Goal: Transaction & Acquisition: Purchase product/service

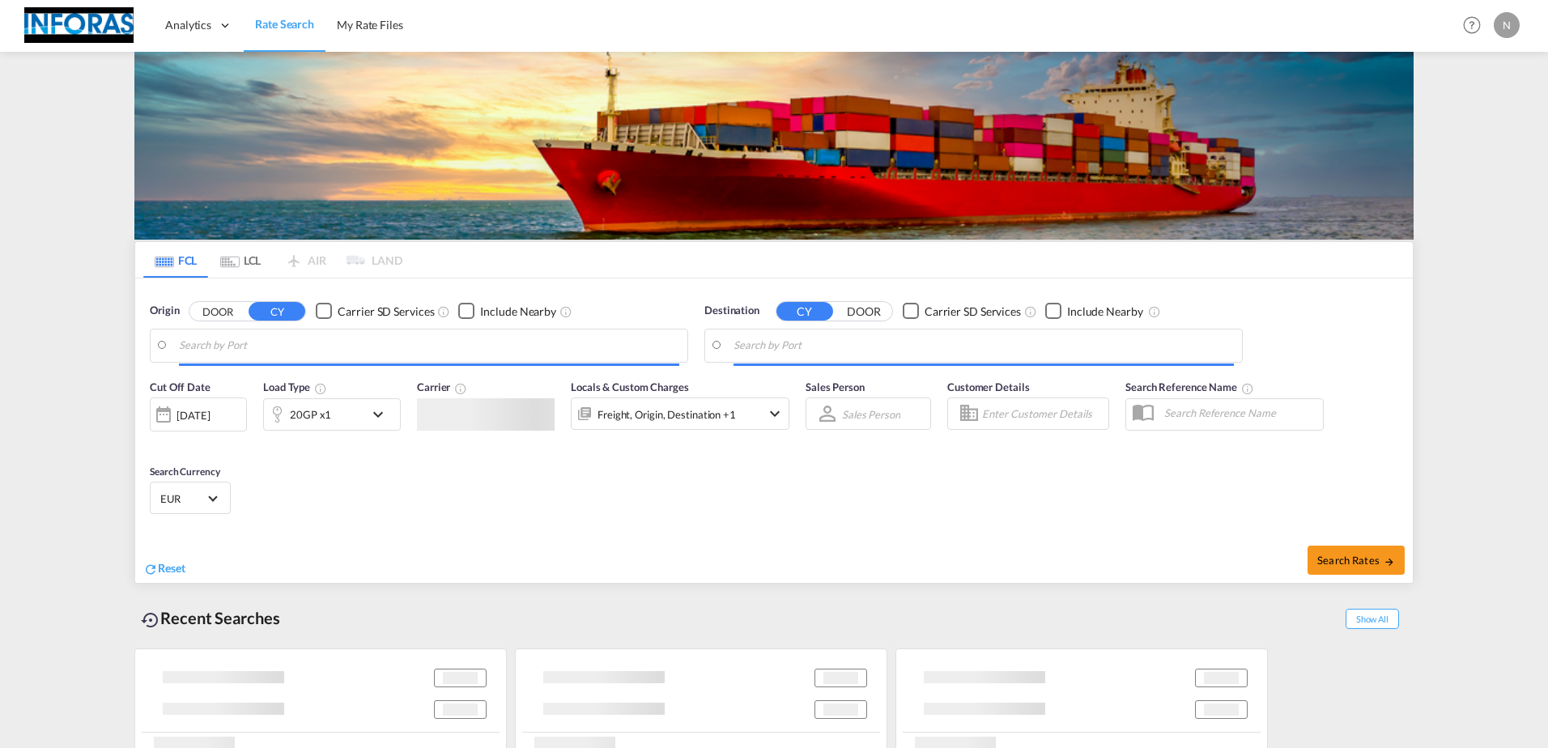
type input "[GEOGRAPHIC_DATA], [GEOGRAPHIC_DATA]"
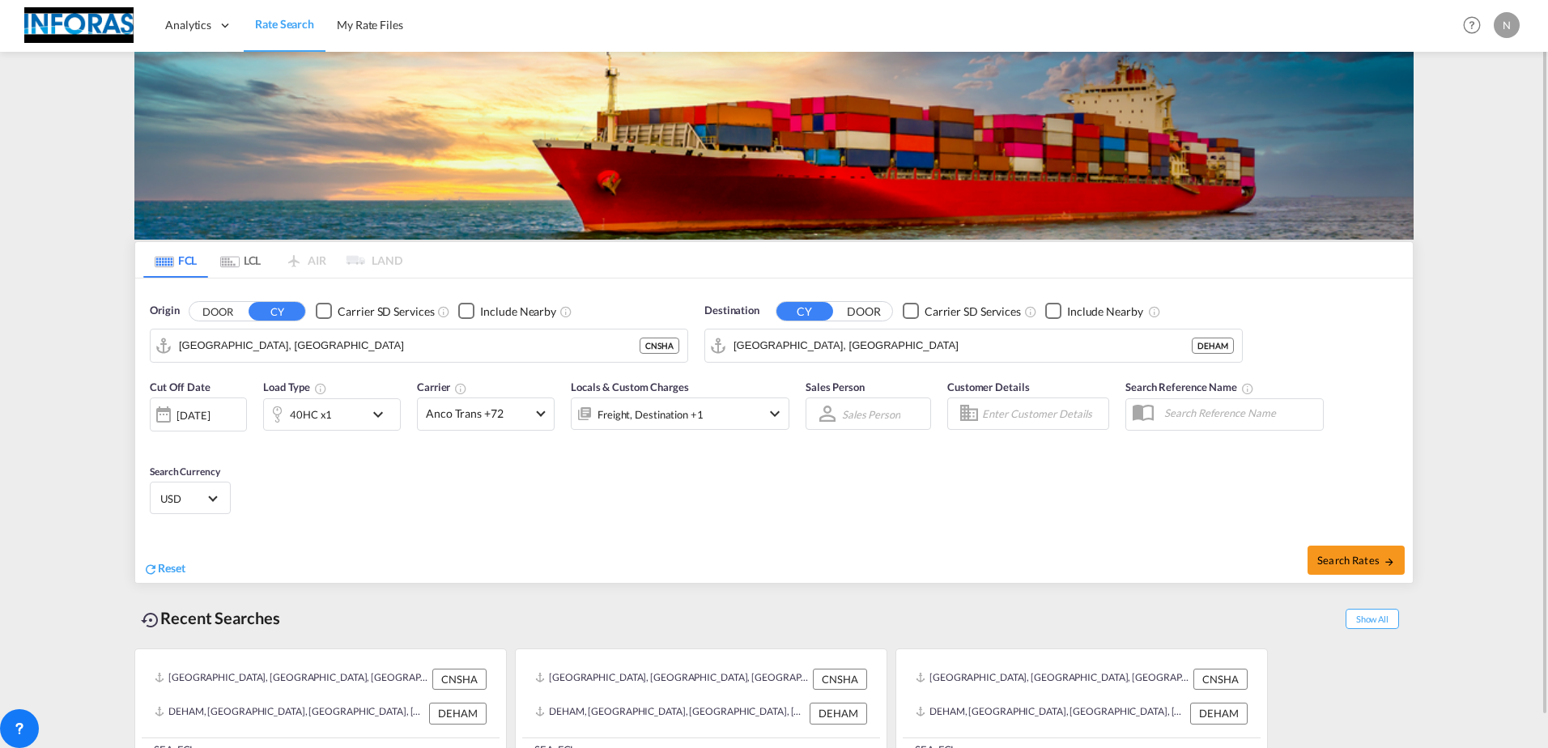
click at [210, 414] on div "[DATE]" at bounding box center [192, 415] width 33 height 15
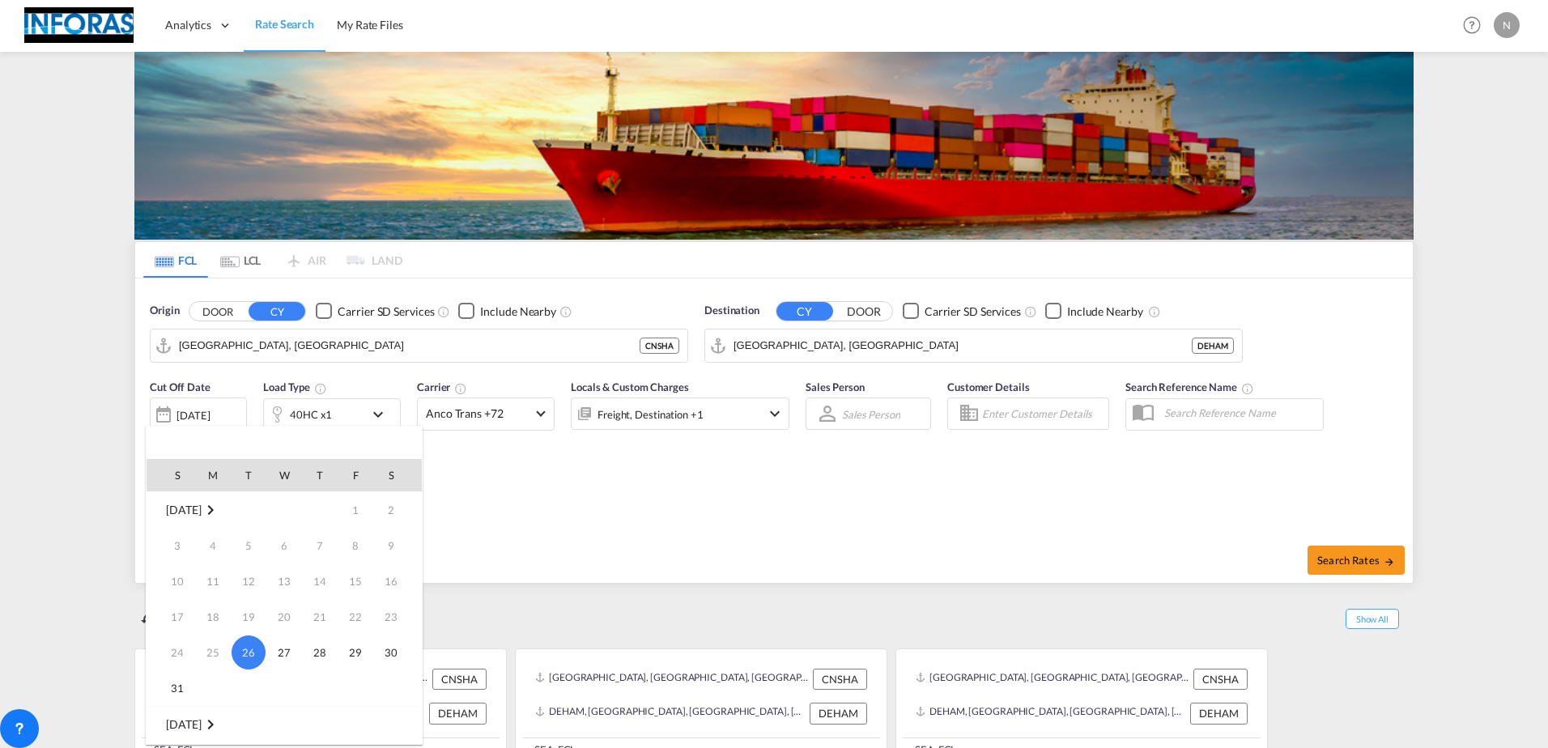
scroll to position [243, 0]
click at [212, 519] on span "1" at bounding box center [213, 517] width 32 height 32
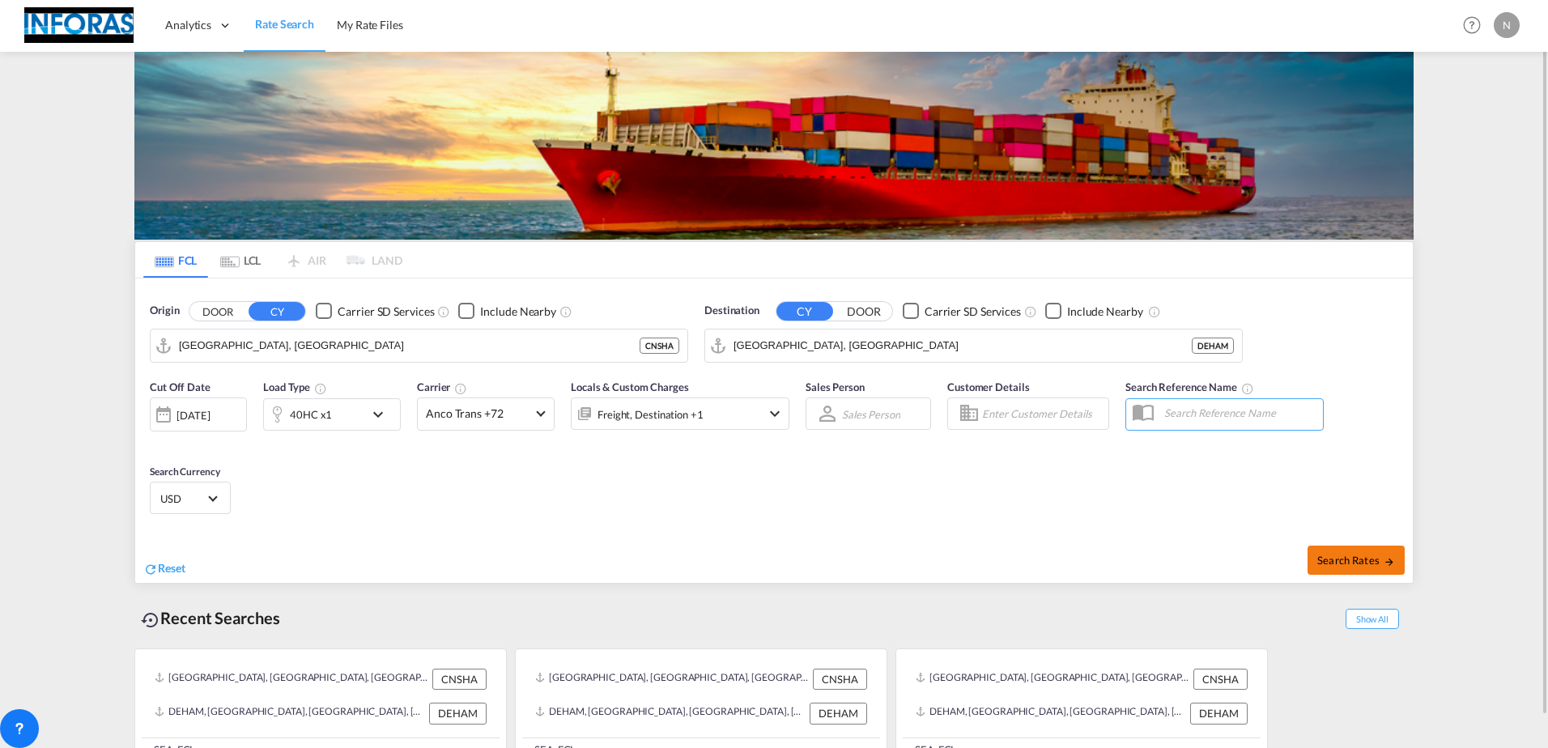
click at [1354, 554] on span "Search Rates" at bounding box center [1356, 560] width 78 height 13
type input "CNSHA to DEHAM / [DATE]"
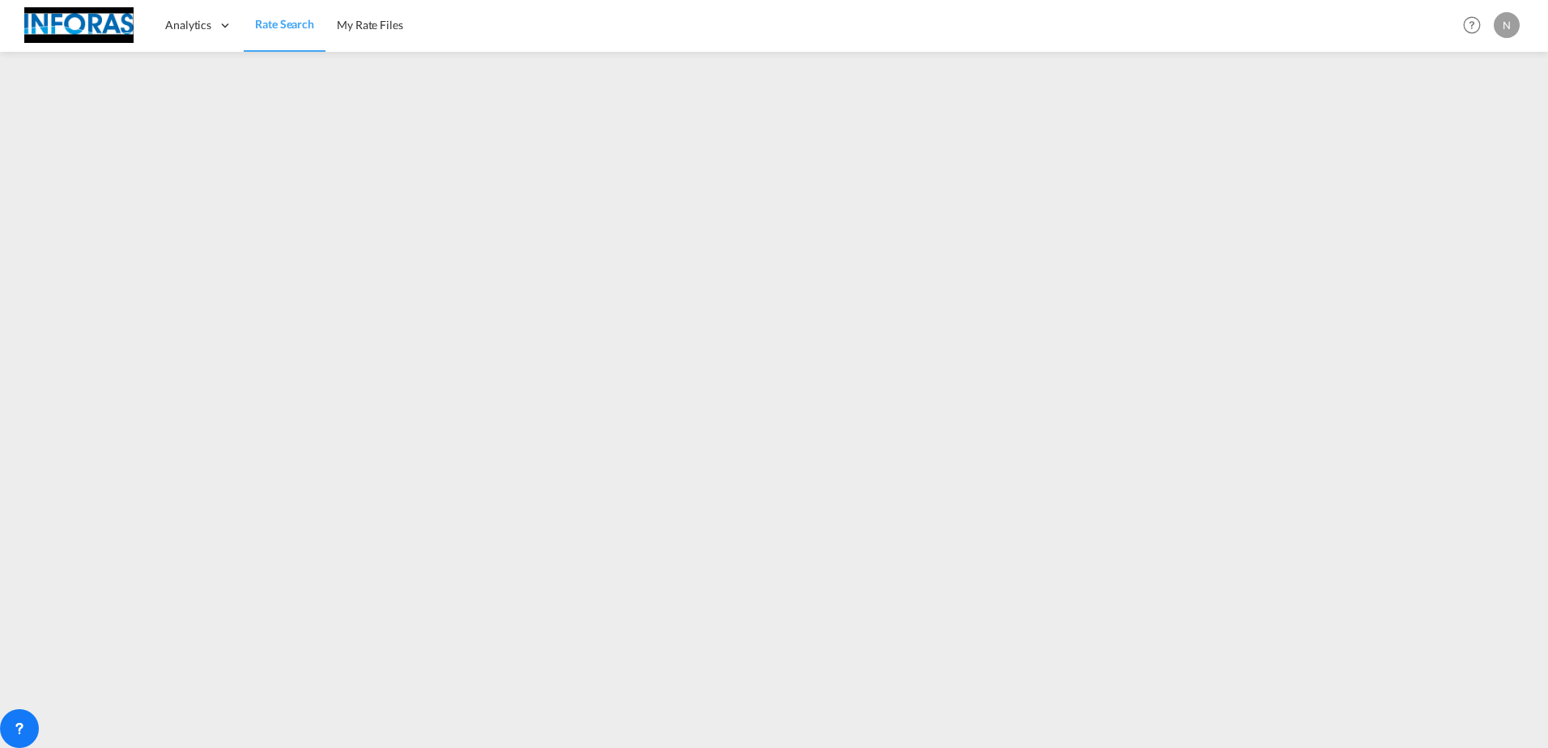
click at [284, 26] on span "Rate Search" at bounding box center [284, 24] width 59 height 14
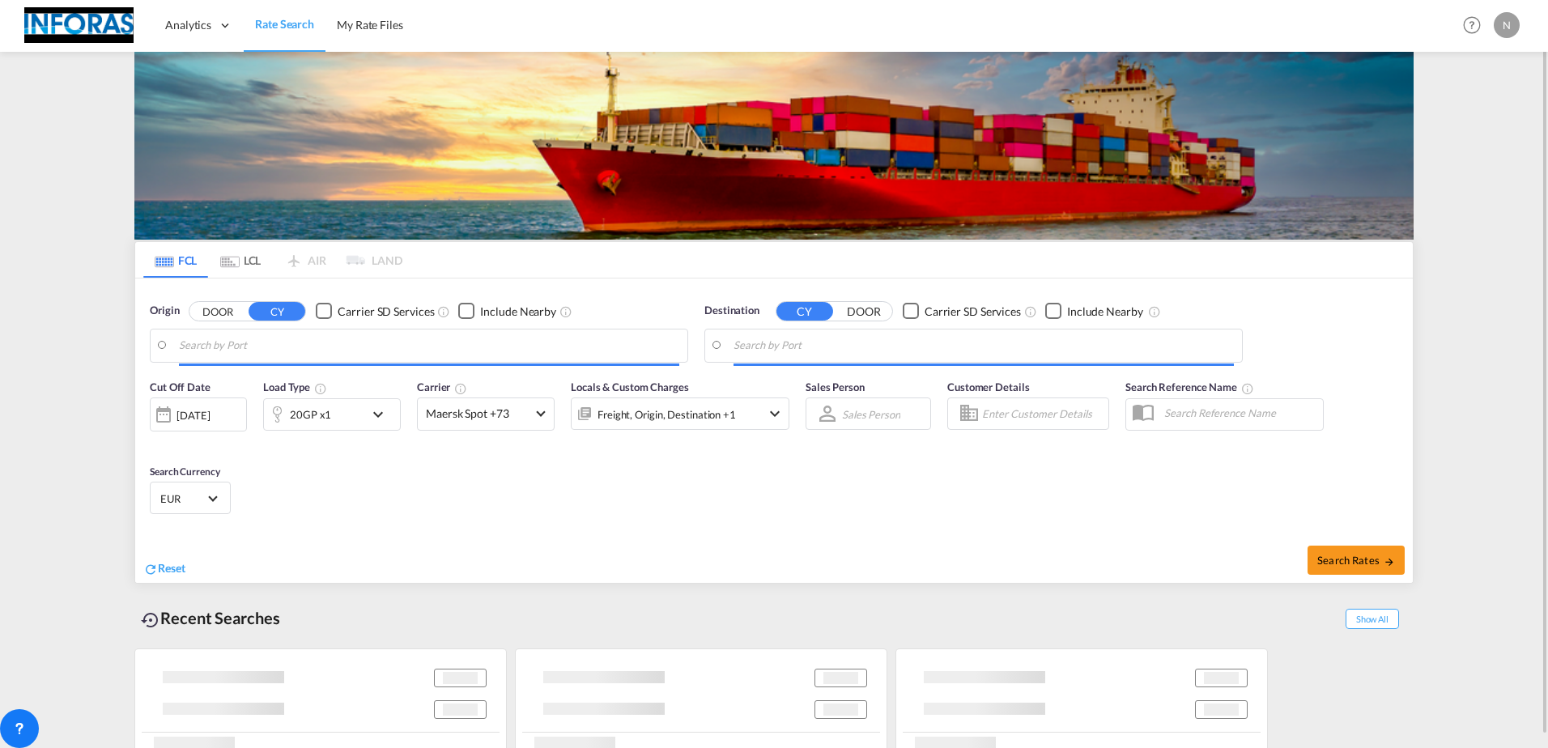
type input "[GEOGRAPHIC_DATA], [GEOGRAPHIC_DATA]"
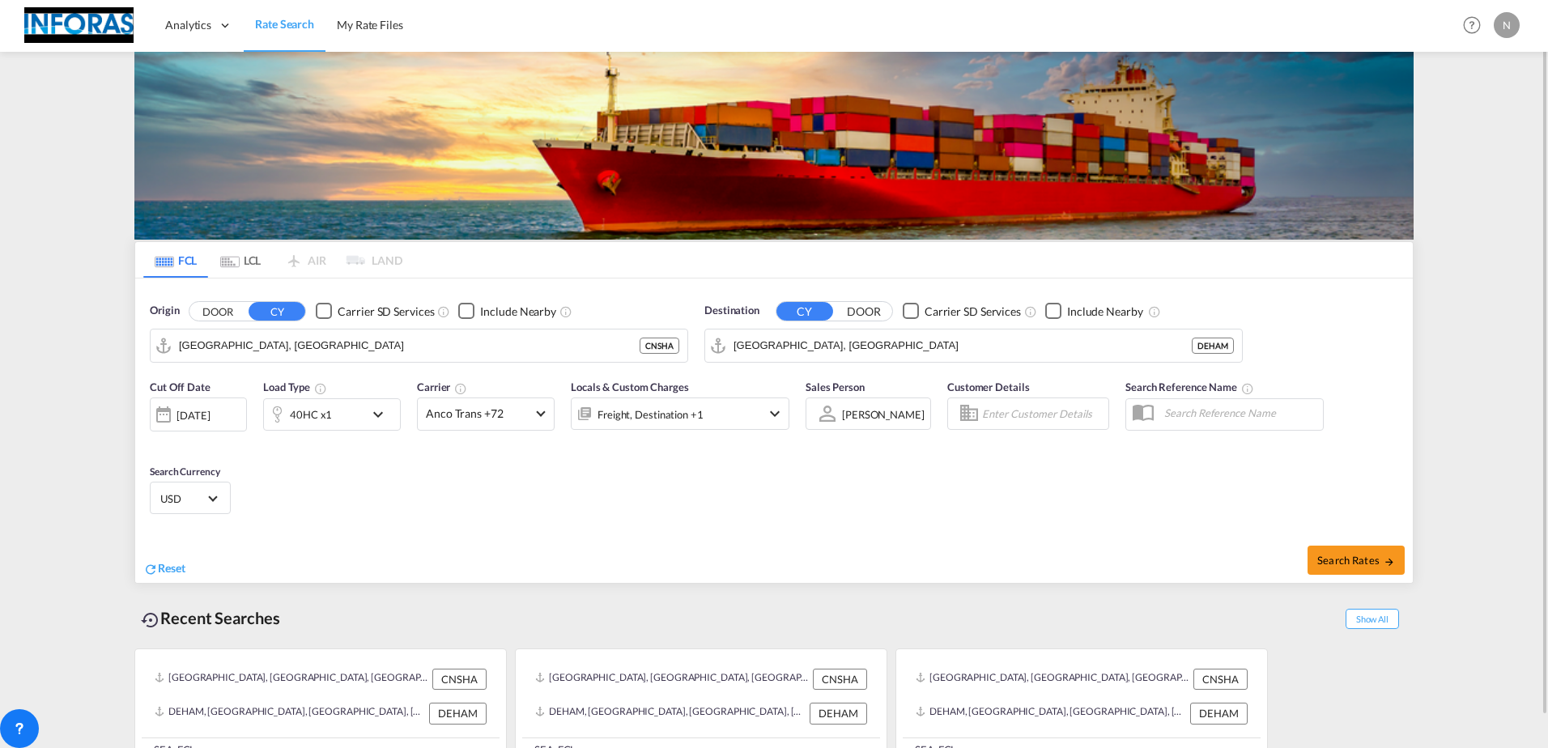
click at [467, 311] on div "Checkbox No Ink" at bounding box center [466, 311] width 16 height 16
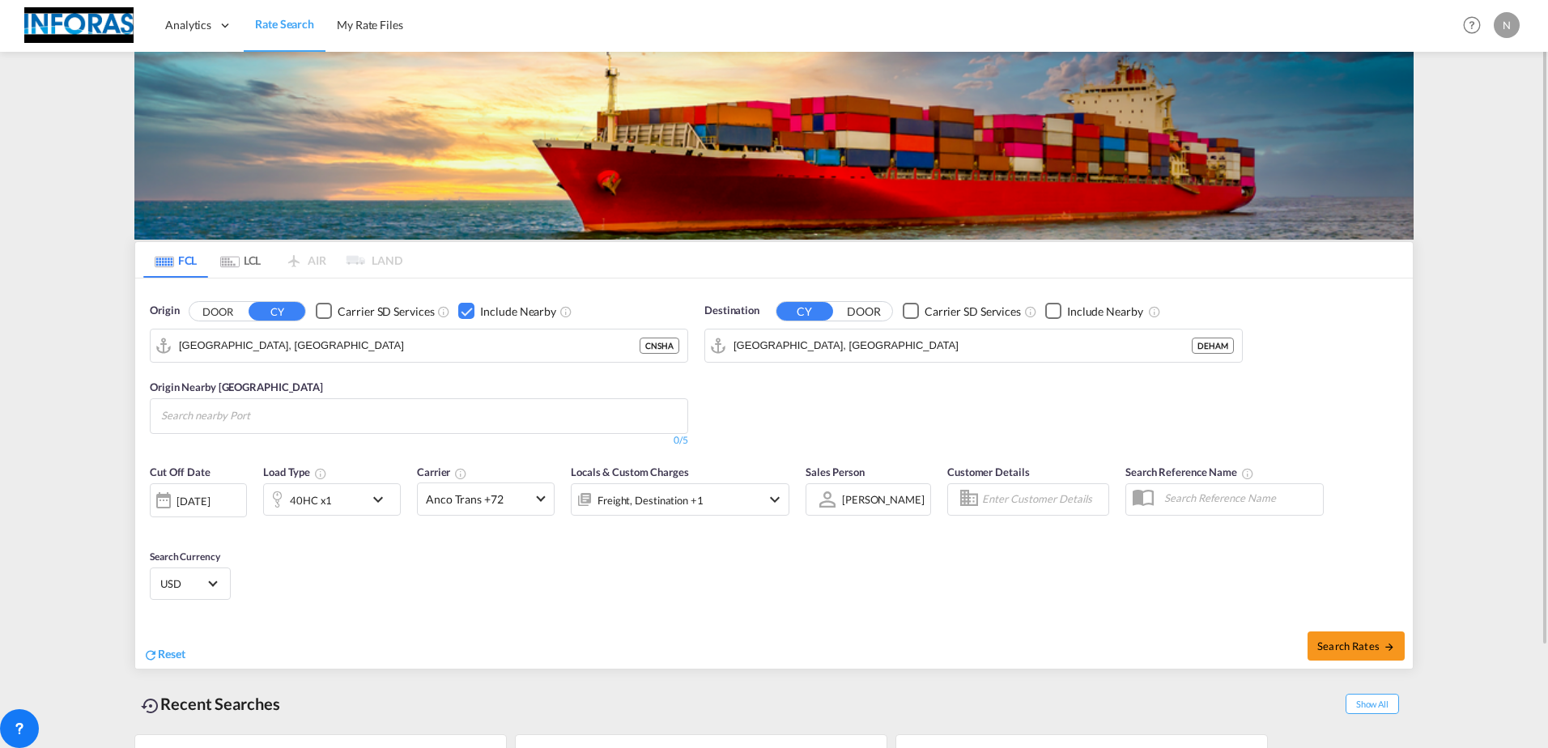
click at [210, 500] on div "[DATE]" at bounding box center [192, 501] width 33 height 15
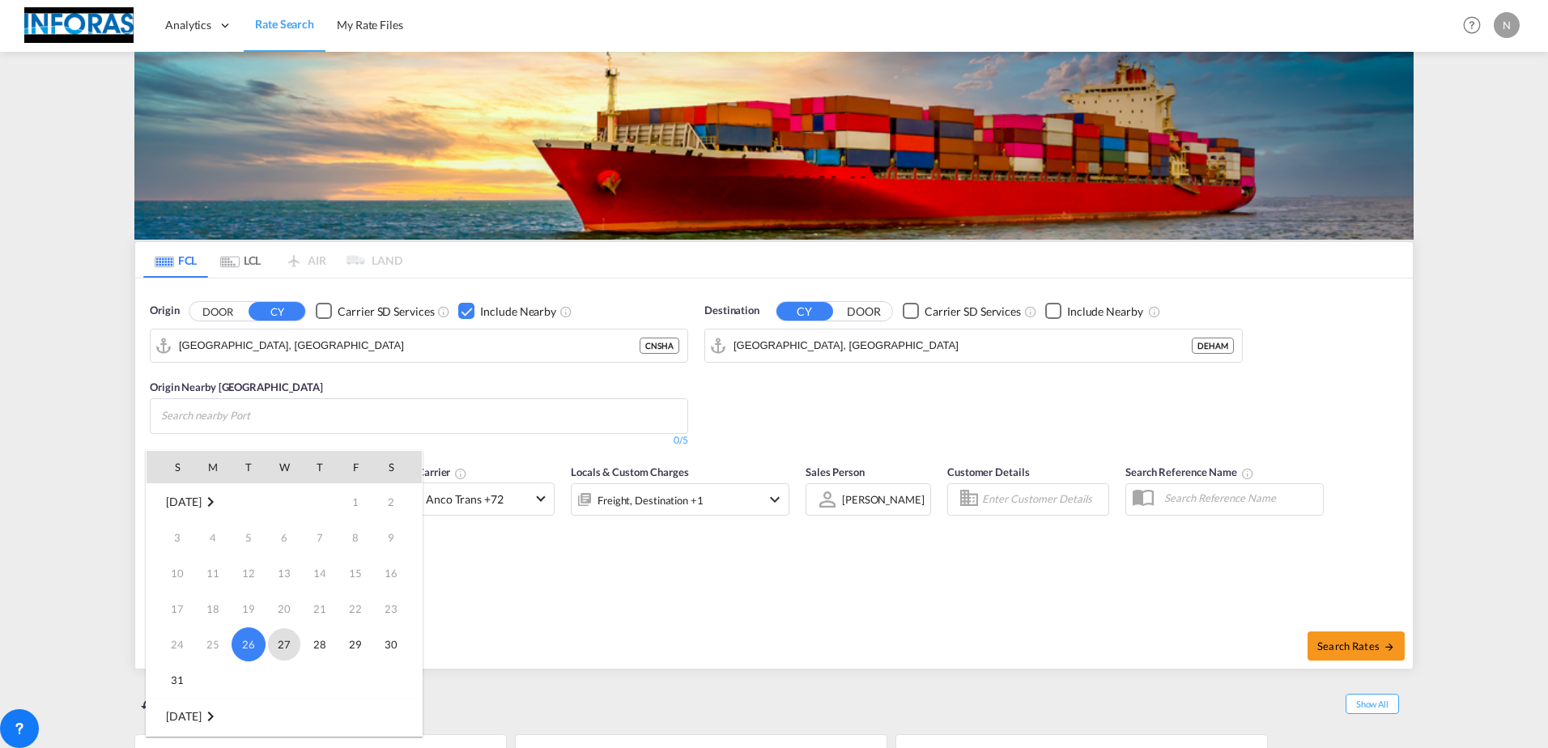
scroll to position [243, 0]
click at [210, 505] on span "1" at bounding box center [213, 509] width 32 height 32
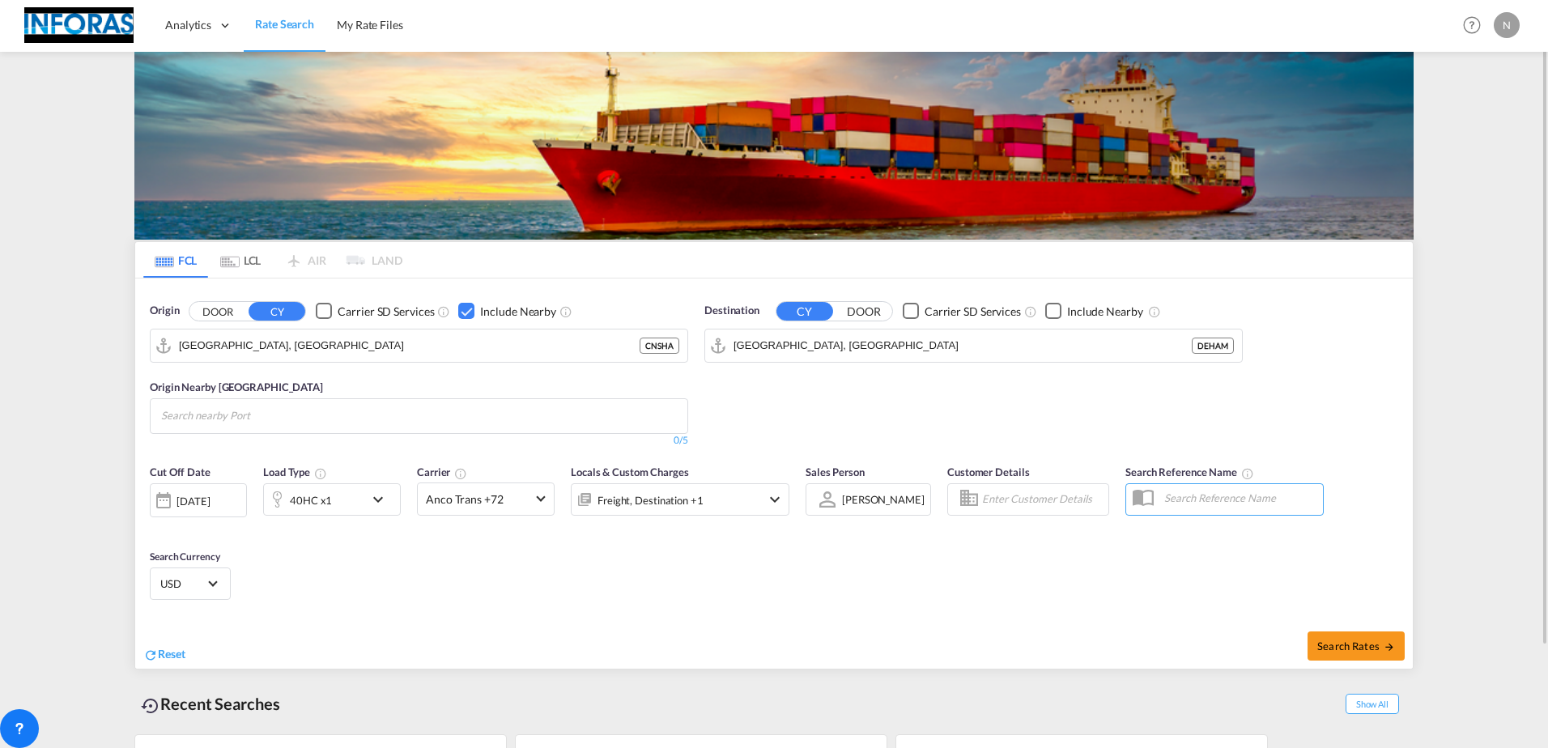
click at [202, 414] on input "Search nearby Port" at bounding box center [238, 416] width 154 height 26
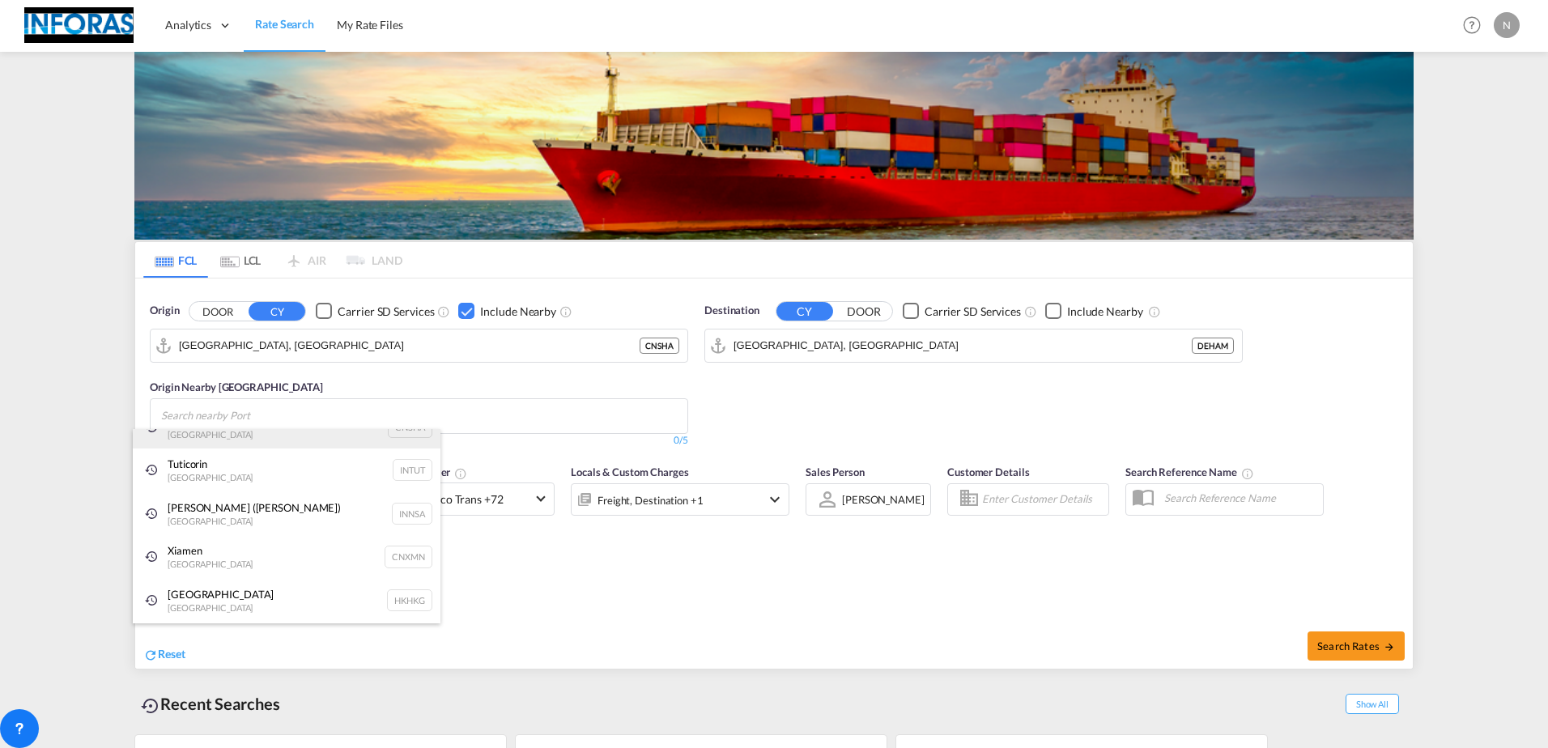
scroll to position [0, 0]
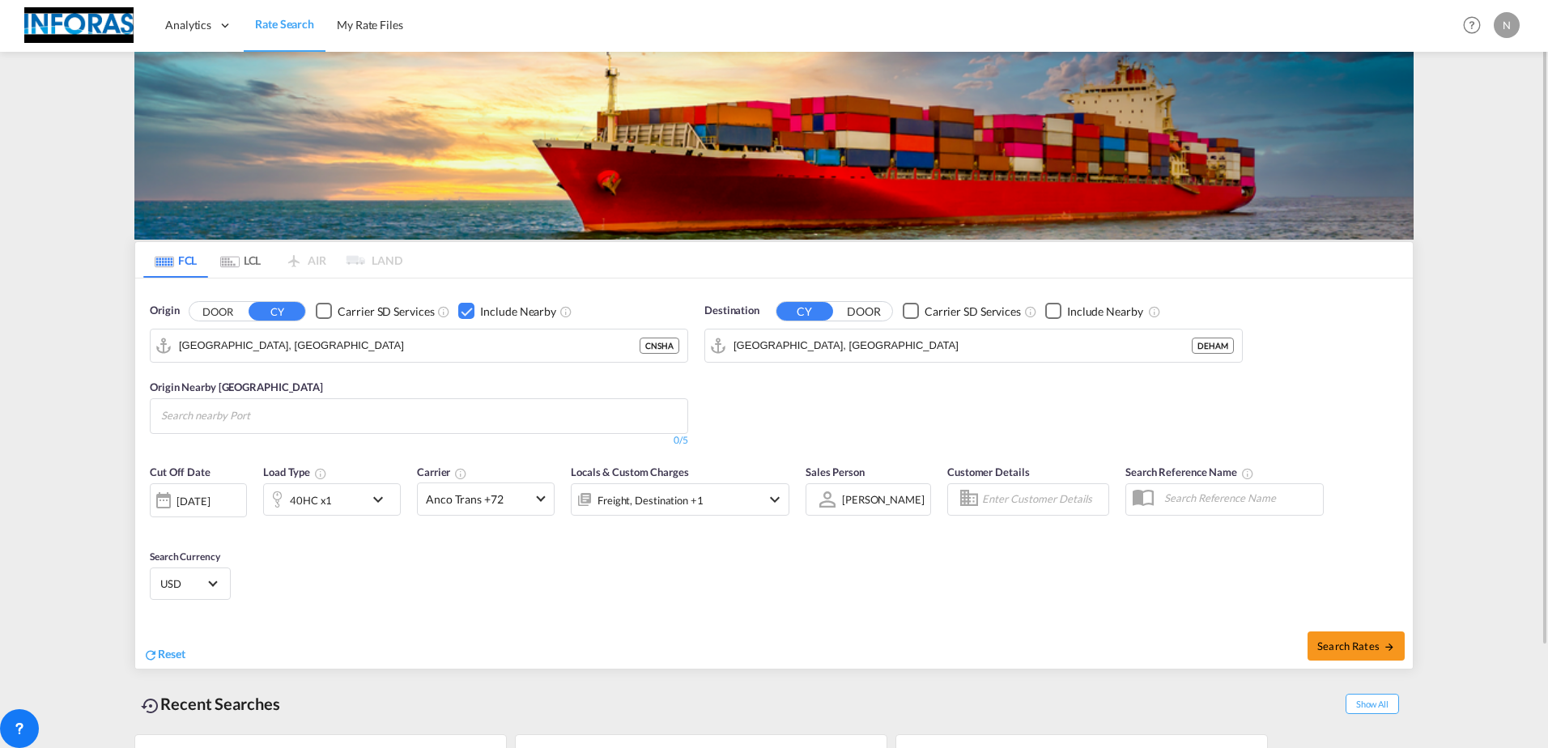
click at [774, 497] on md-icon "icon-chevron-down" at bounding box center [774, 499] width 19 height 19
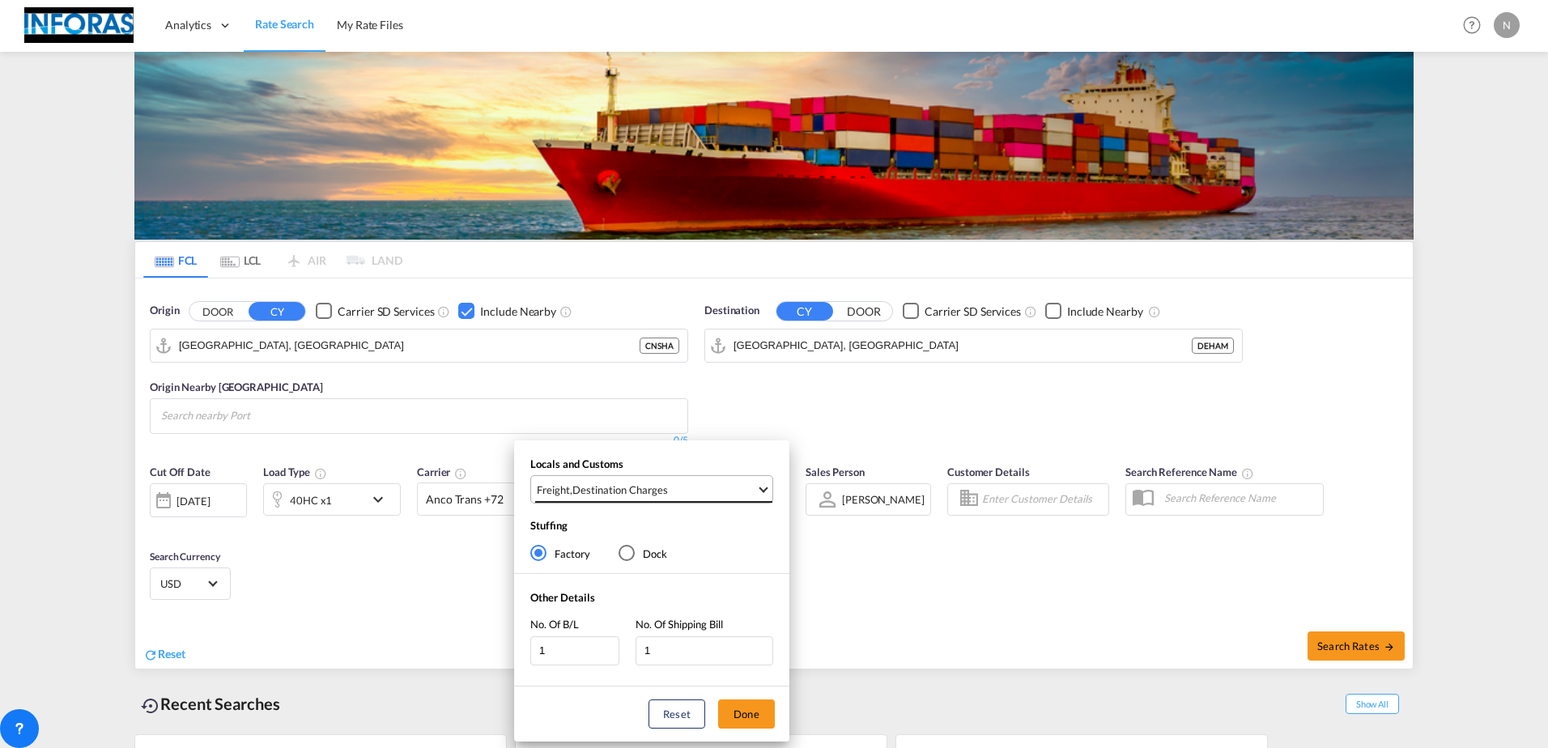
click at [763, 493] on md-select-value "Freight , Destination Charges" at bounding box center [653, 489] width 237 height 27
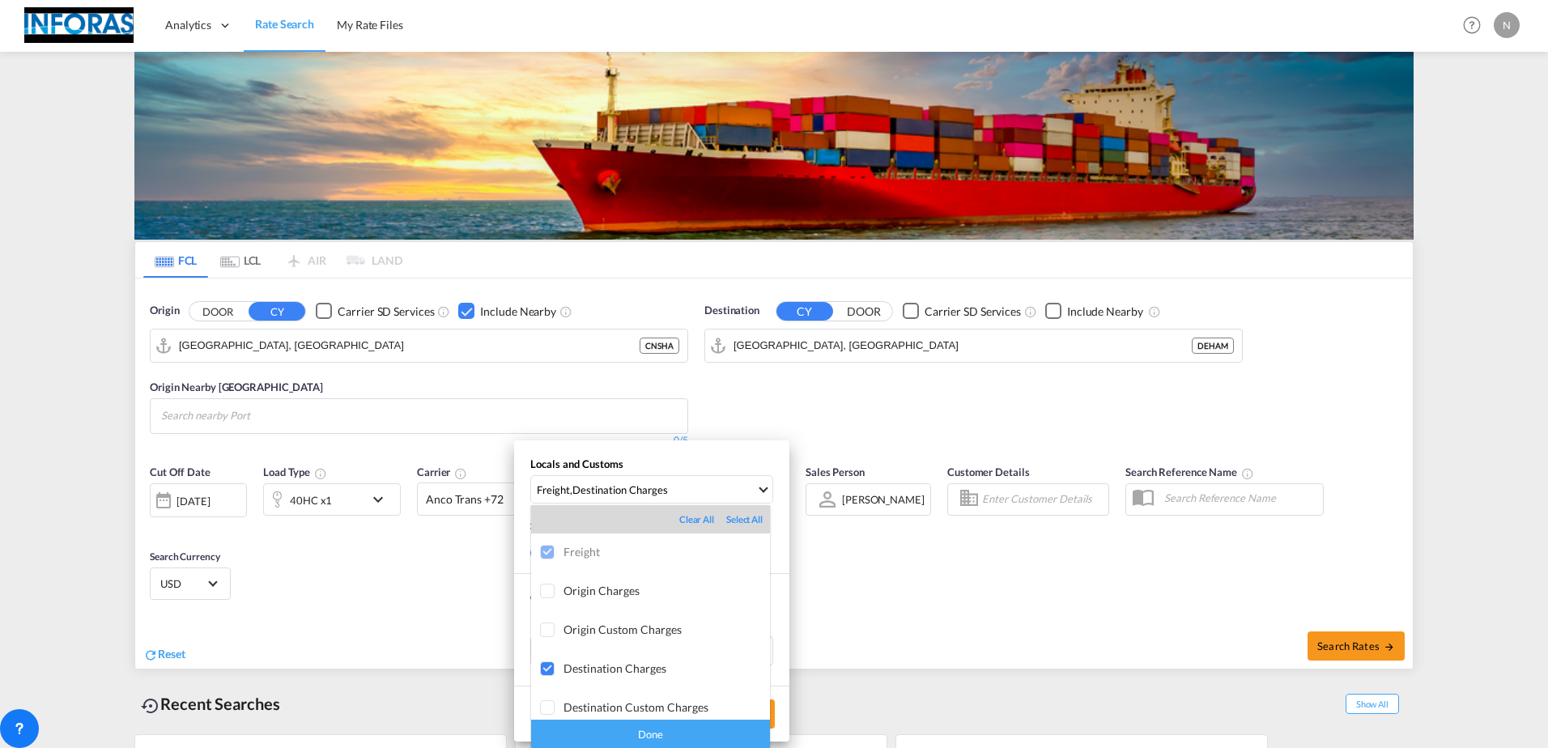
click at [983, 611] on md-backdrop at bounding box center [774, 374] width 1548 height 748
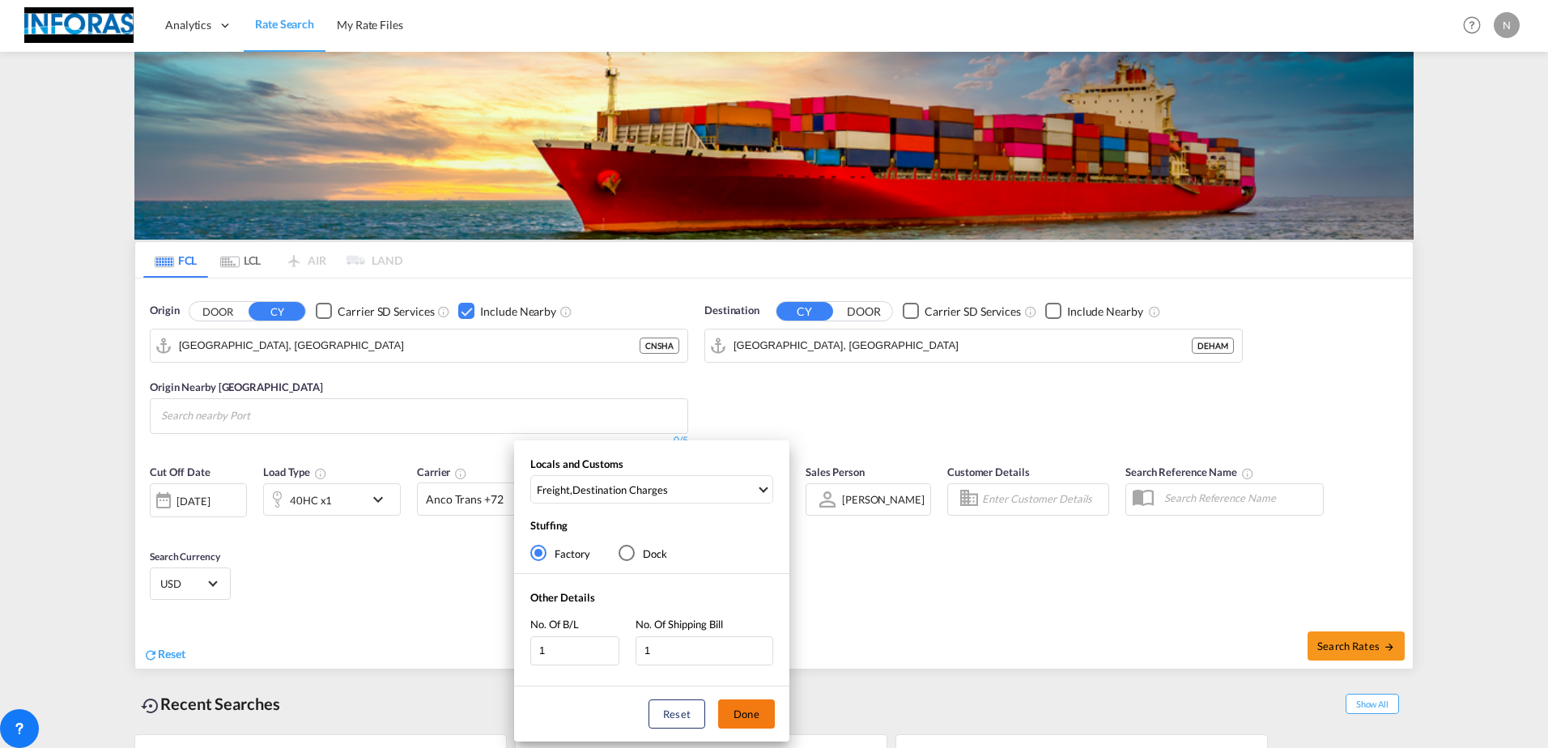
click at [751, 719] on button "Done" at bounding box center [746, 713] width 57 height 29
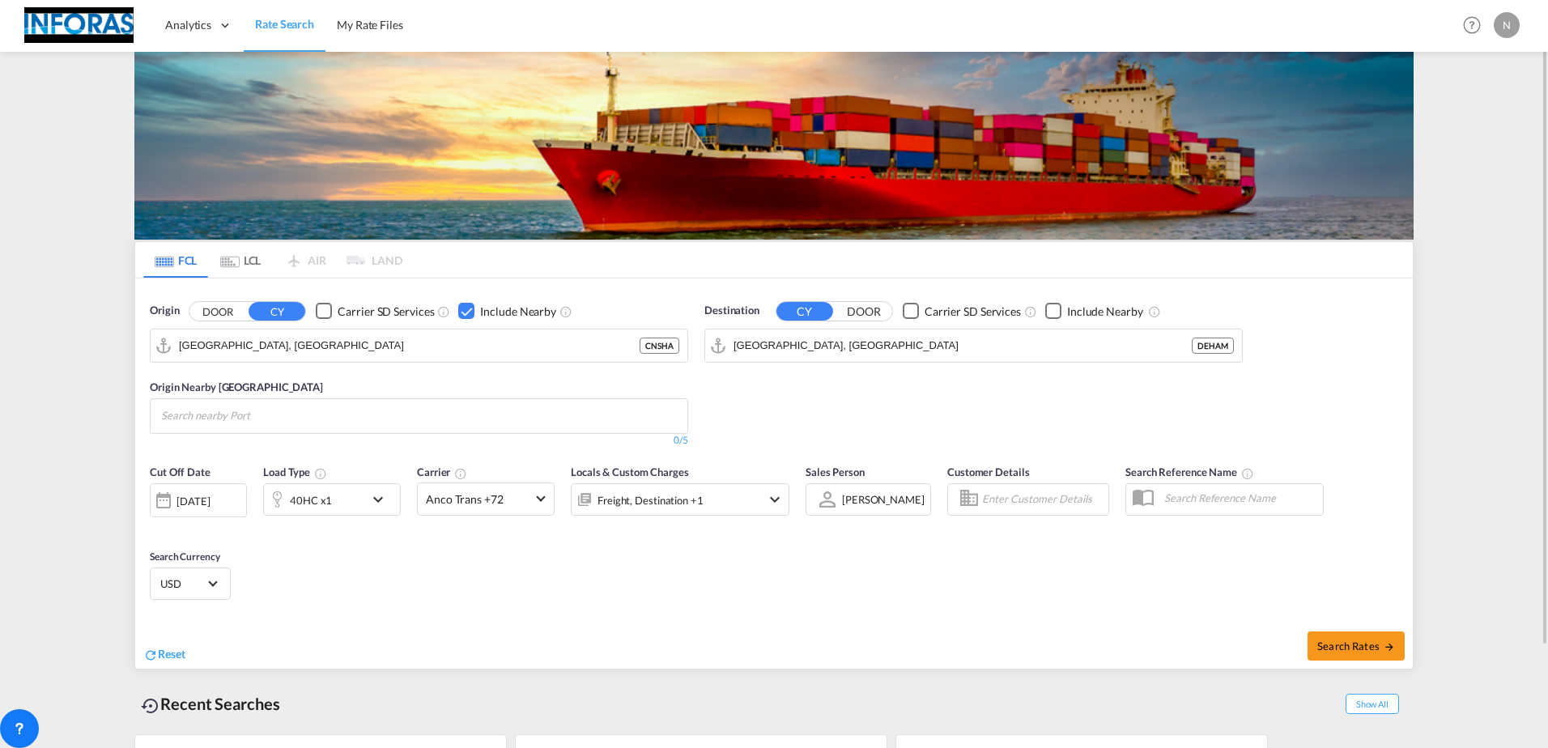
click at [554, 409] on body "Analytics Reports Rate Search My Rate Files Analytics Reports" at bounding box center [774, 374] width 1548 height 748
click at [198, 308] on button "DOOR" at bounding box center [217, 311] width 57 height 19
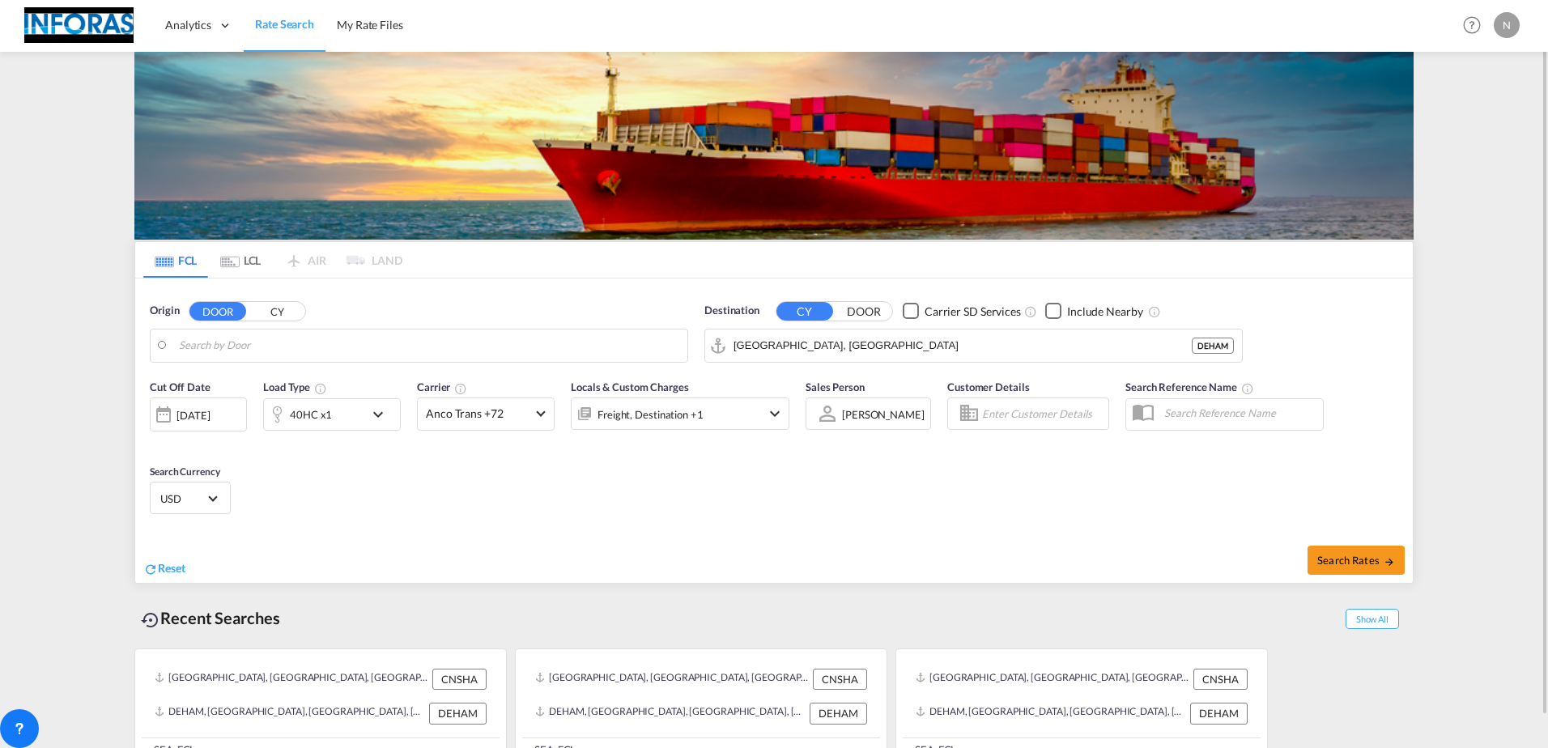
click at [284, 309] on button "CY" at bounding box center [277, 311] width 57 height 19
click at [369, 335] on body "Analytics Reports Rate Search My Rate Files Analytics Reports" at bounding box center [774, 374] width 1548 height 748
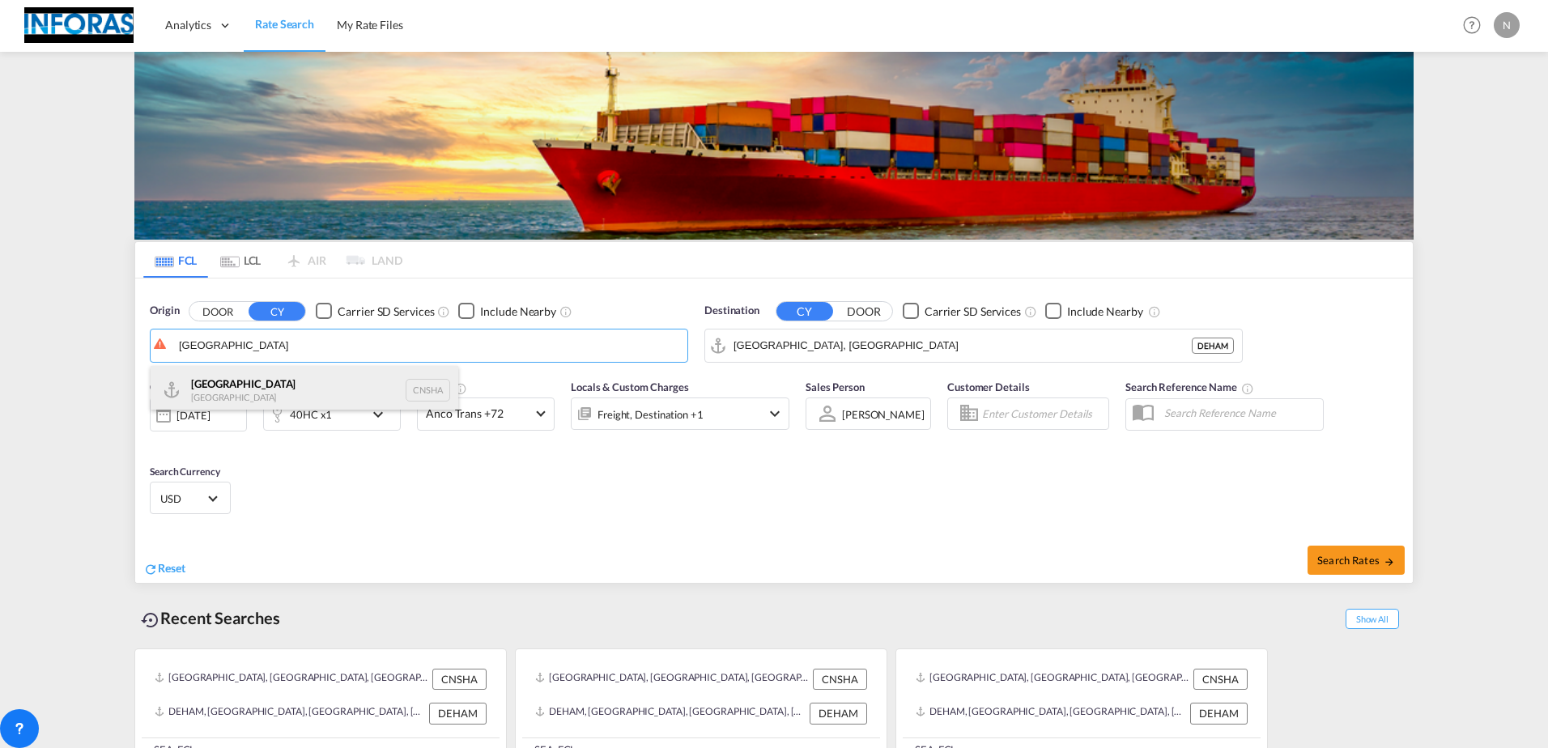
click at [215, 396] on div "Shanghai [GEOGRAPHIC_DATA] CNSHA" at bounding box center [305, 390] width 308 height 49
type input "[GEOGRAPHIC_DATA], [GEOGRAPHIC_DATA]"
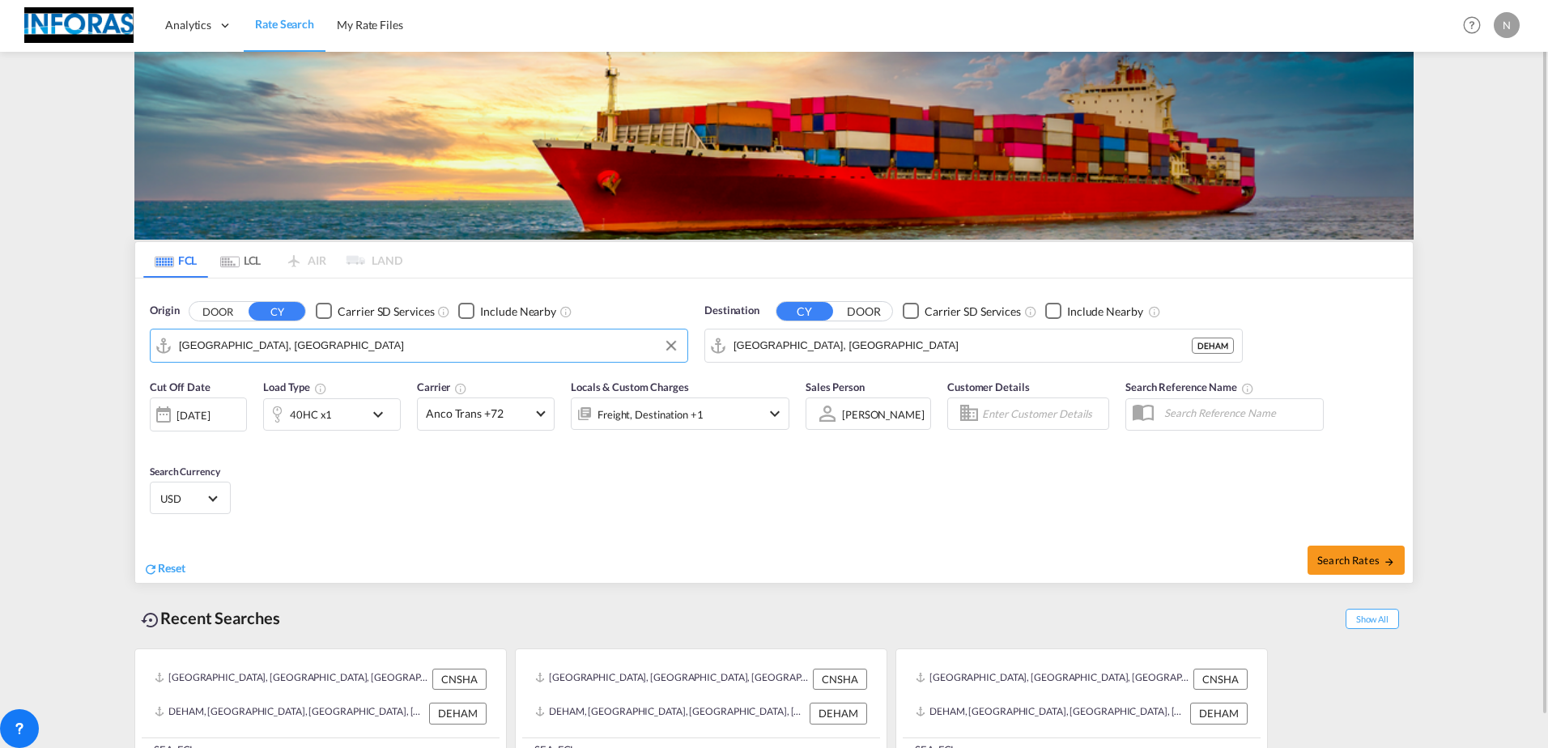
click at [862, 311] on button "DOOR" at bounding box center [863, 311] width 57 height 19
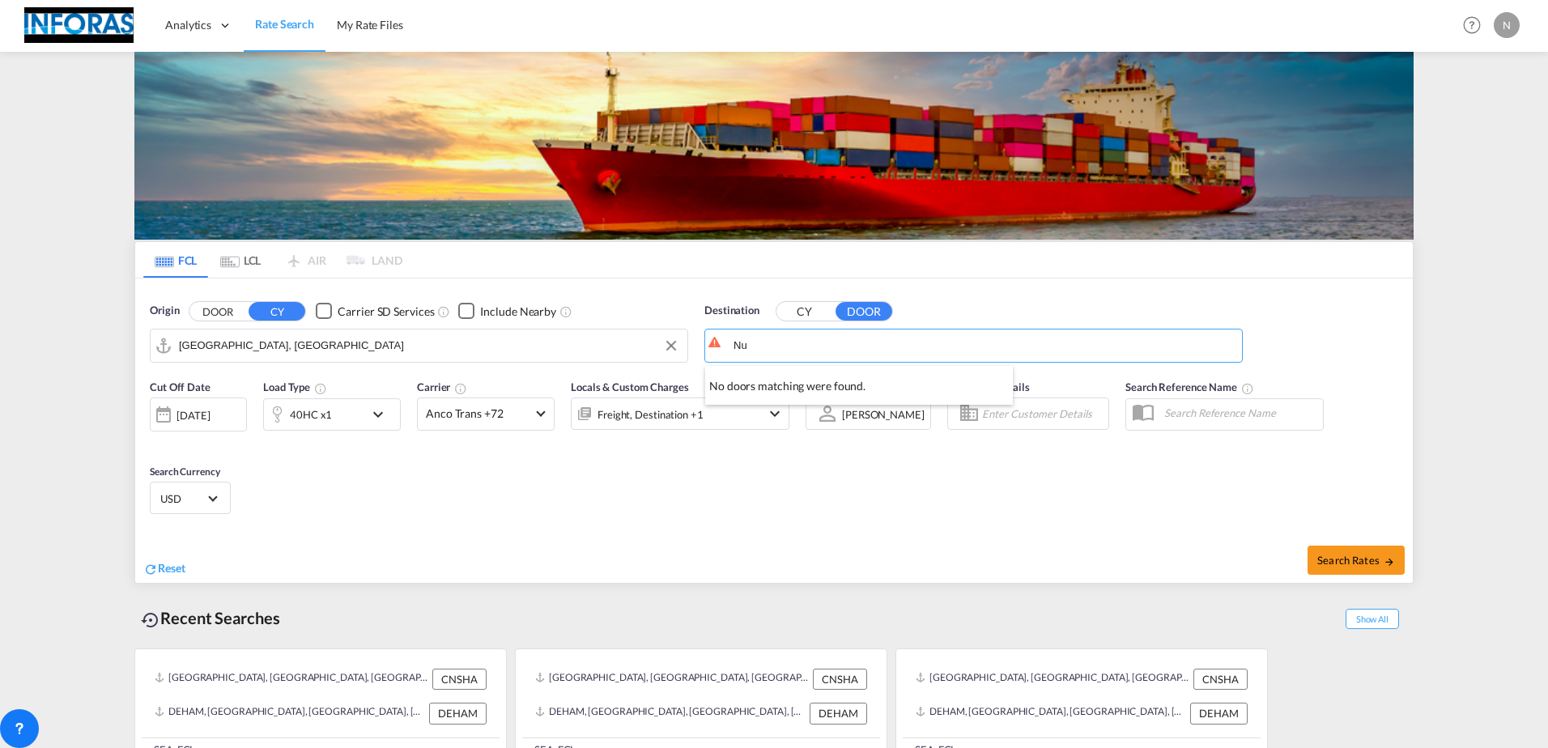
type input "N"
type input "M"
type input "F"
drag, startPoint x: 797, startPoint y: 506, endPoint x: 1110, endPoint y: 497, distance: 313.4
click at [1124, 499] on div "Cut Off Date [DATE] [DATE] Load Type 40HC x1 Carrier Anco Trans +72 Online Rate…" at bounding box center [773, 450] width 1277 height 158
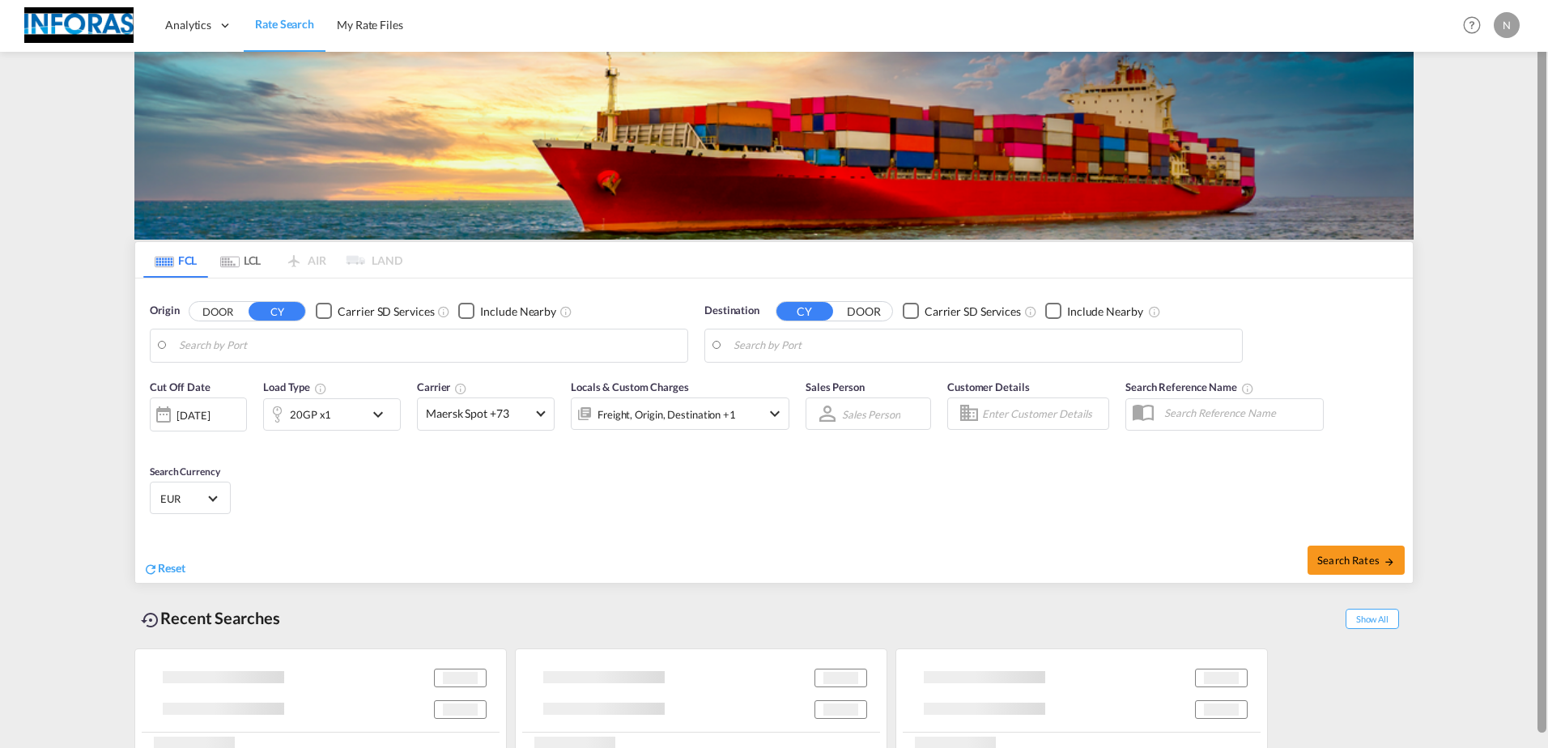
type input "[GEOGRAPHIC_DATA], [GEOGRAPHIC_DATA]"
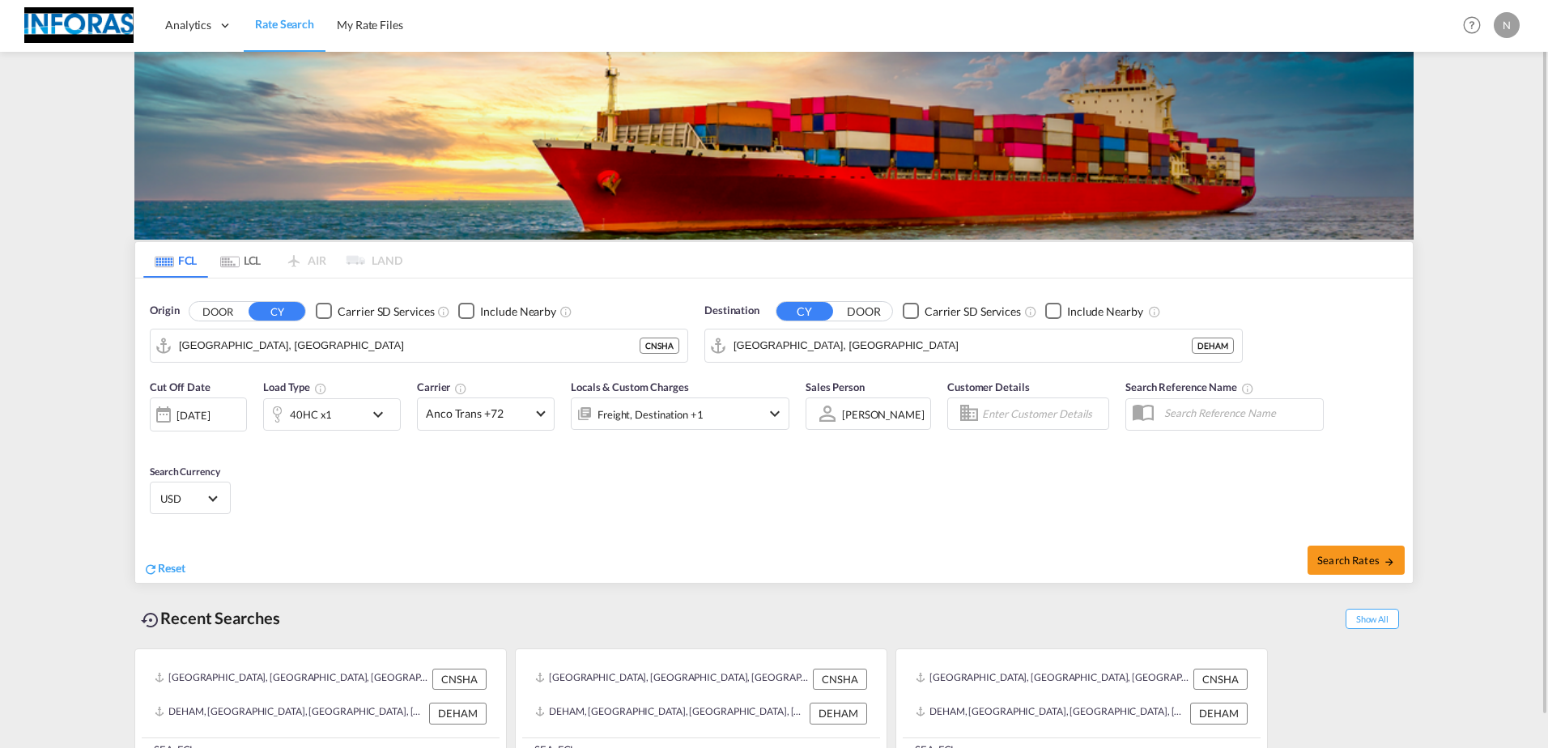
click at [1511, 24] on div "N" at bounding box center [1507, 25] width 26 height 26
click at [1474, 125] on button "Logout" at bounding box center [1487, 124] width 105 height 32
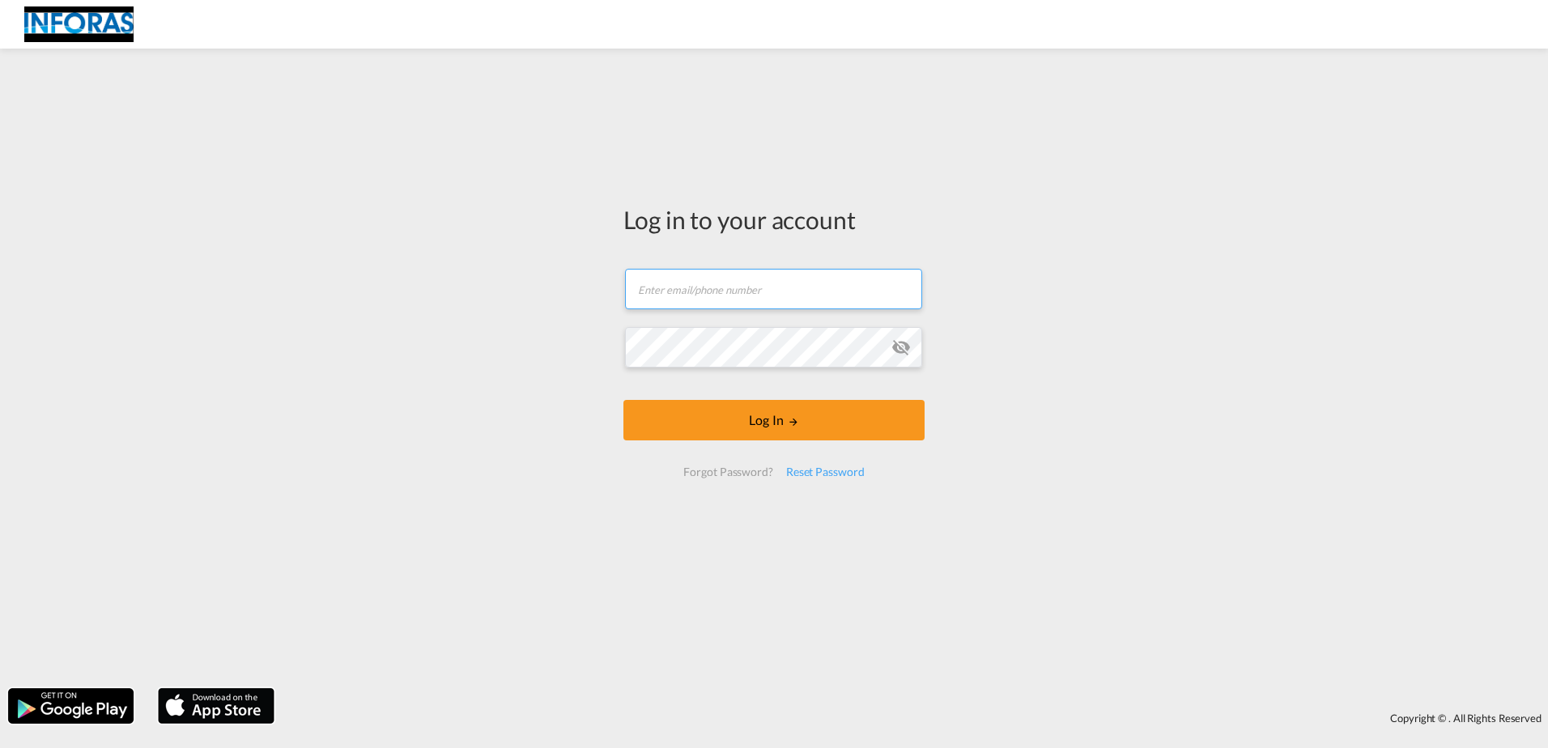
type input "natascha.spiegel@fracht-nue.de"
